Goal: Learn about a topic: Learn about a topic

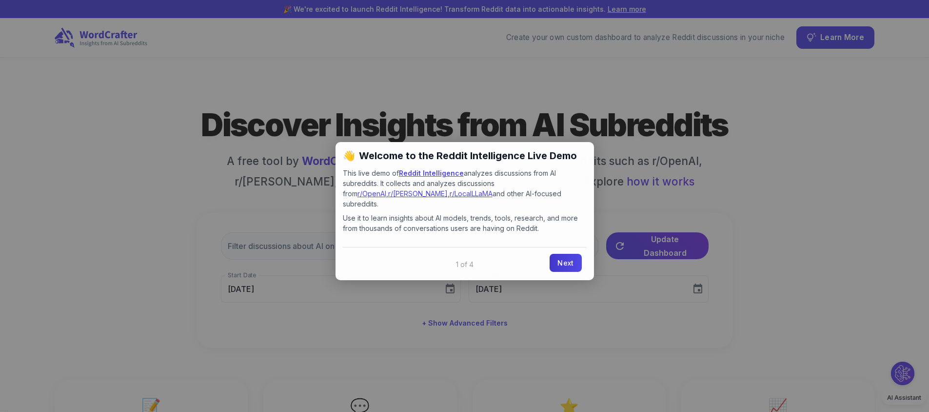
type input "[DATE]"
click at [555, 256] on link "Next" at bounding box center [566, 263] width 32 height 18
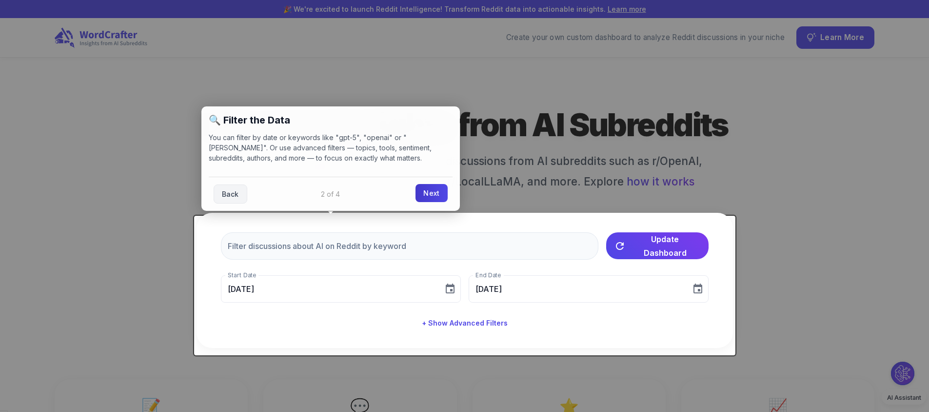
click at [425, 187] on link "Next" at bounding box center [432, 193] width 32 height 18
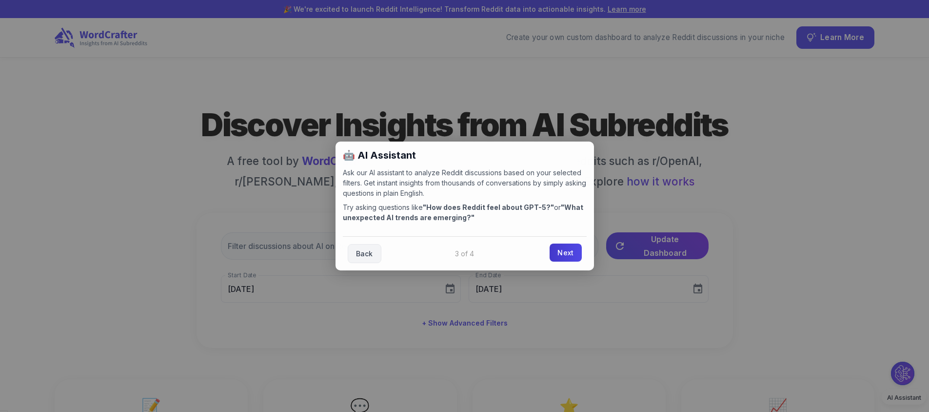
click at [563, 254] on link "Next" at bounding box center [566, 252] width 32 height 18
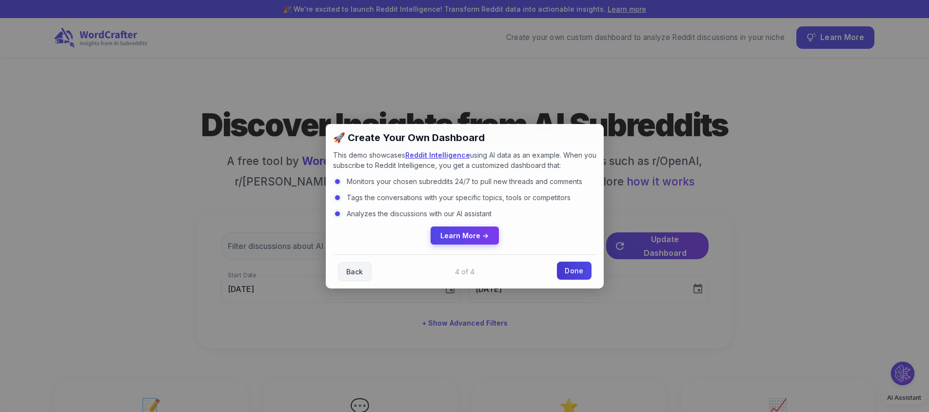
click at [573, 272] on link "Done" at bounding box center [574, 270] width 34 height 18
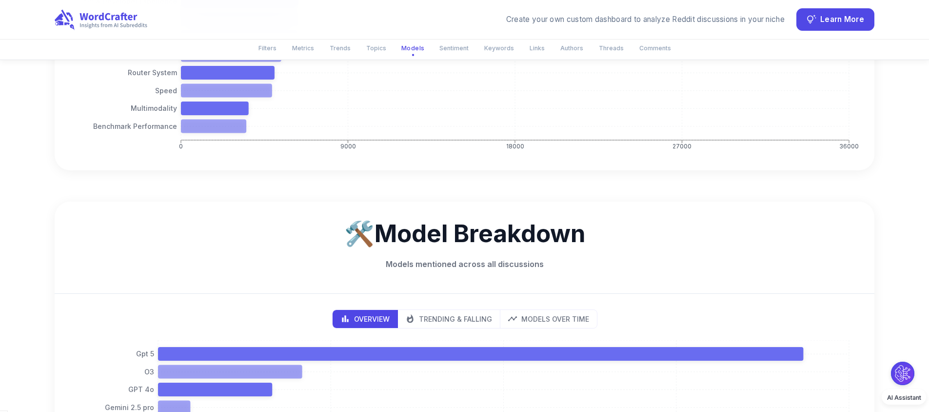
scroll to position [1610, 0]
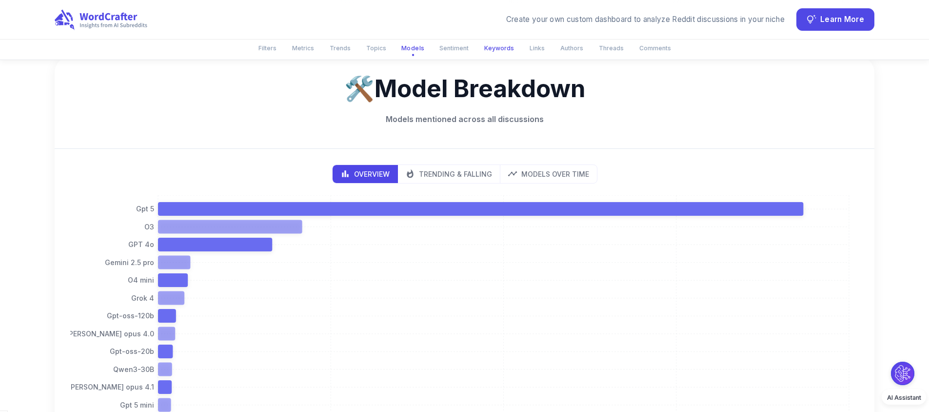
click at [492, 46] on button "Keywords" at bounding box center [499, 48] width 41 height 16
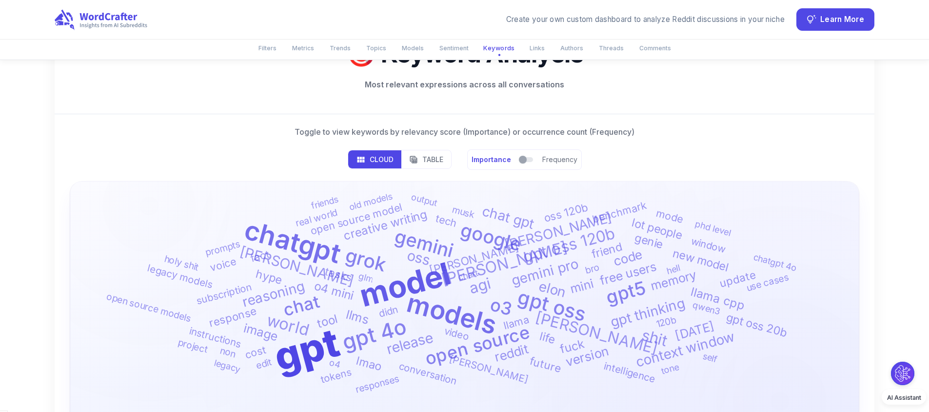
scroll to position [3047, 0]
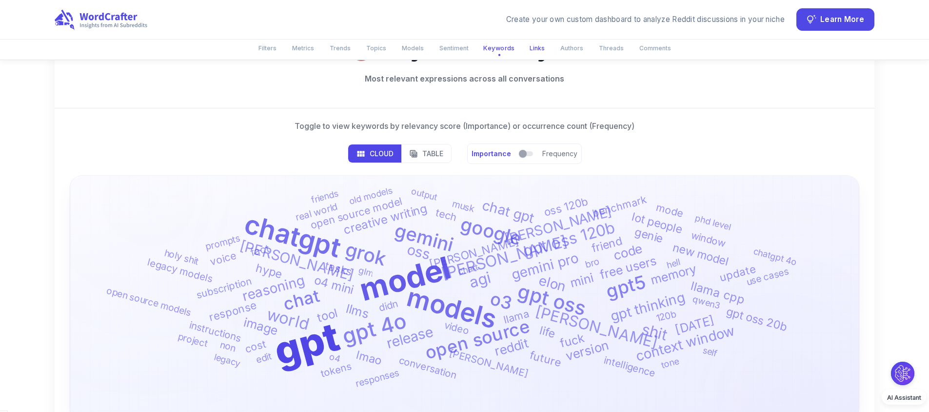
click at [532, 45] on button "Links" at bounding box center [537, 48] width 27 height 16
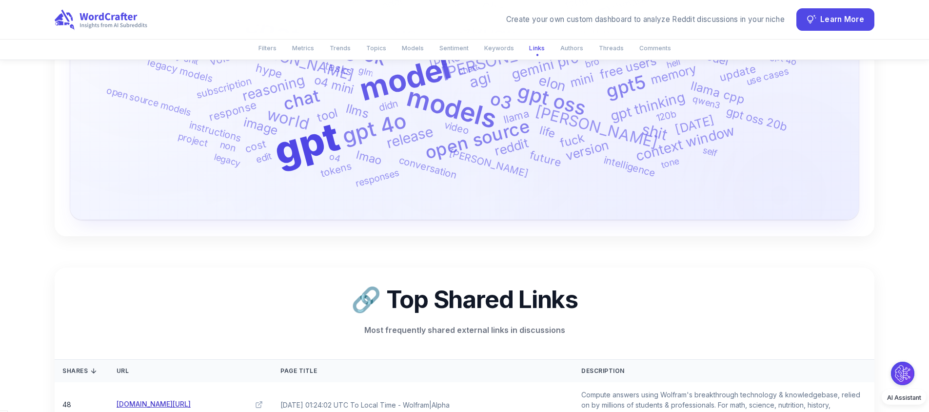
scroll to position [3401, 0]
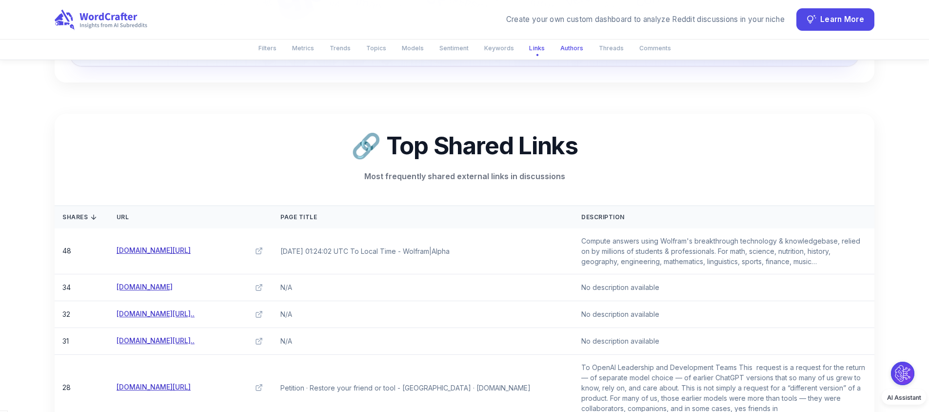
click at [567, 49] on button "Authors" at bounding box center [572, 48] width 35 height 16
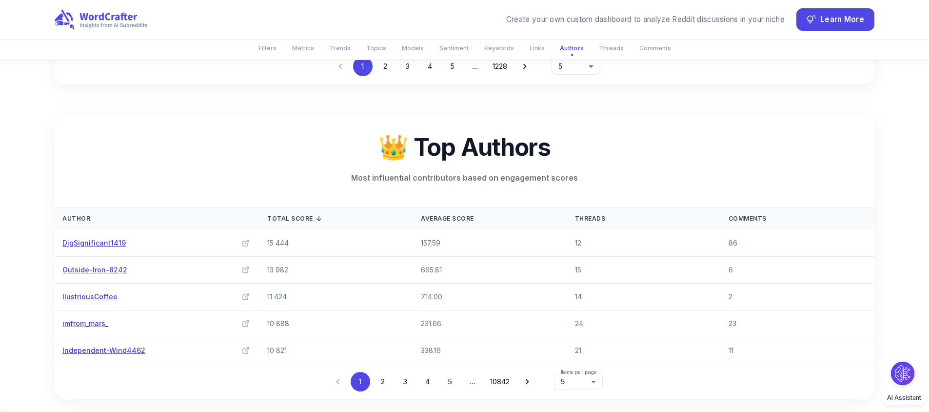
scroll to position [3775, 0]
click at [373, 46] on button "Topics" at bounding box center [376, 48] width 32 height 16
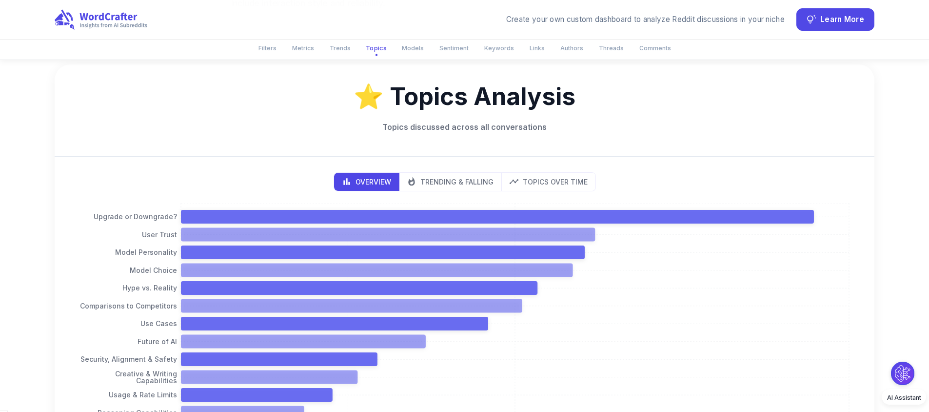
scroll to position [987, 0]
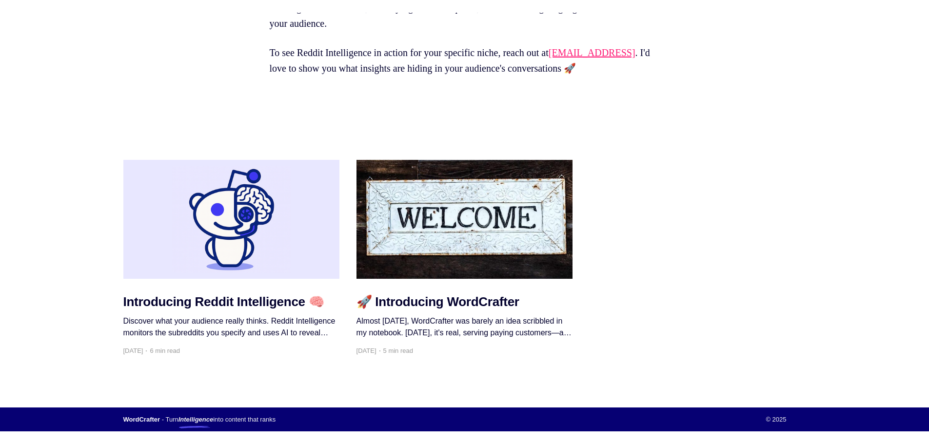
scroll to position [14575, 0]
